Goal: Find specific page/section: Find specific page/section

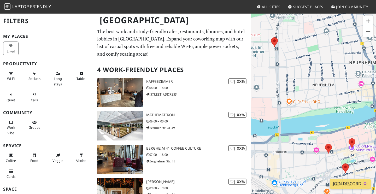
click at [197, 62] on h2 "4 Work-Friendly Places" at bounding box center [172, 70] width 150 height 16
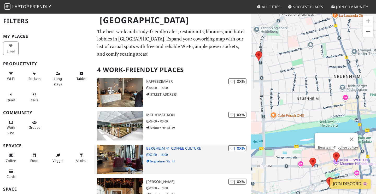
click at [181, 153] on p "07:00 – 18:00" at bounding box center [198, 154] width 104 height 5
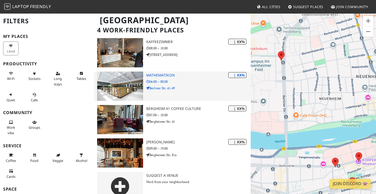
scroll to position [40, 0]
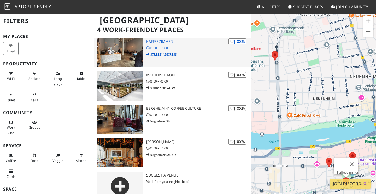
click at [199, 50] on p "08:00 – 18:00" at bounding box center [198, 47] width 104 height 5
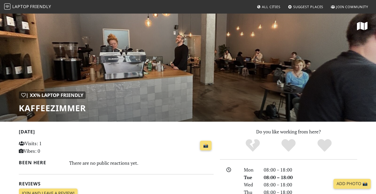
click at [180, 2] on nav "Laptop Friendly All Cities Suggest Places Join Community" at bounding box center [188, 7] width 376 height 14
